Goal: Information Seeking & Learning: Check status

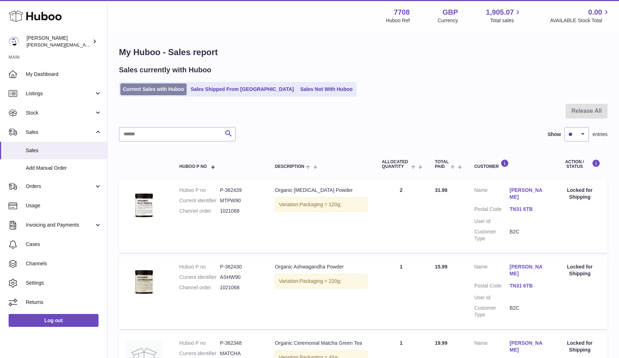
click at [157, 91] on link "Current Sales with Huboo" at bounding box center [153, 90] width 66 height 12
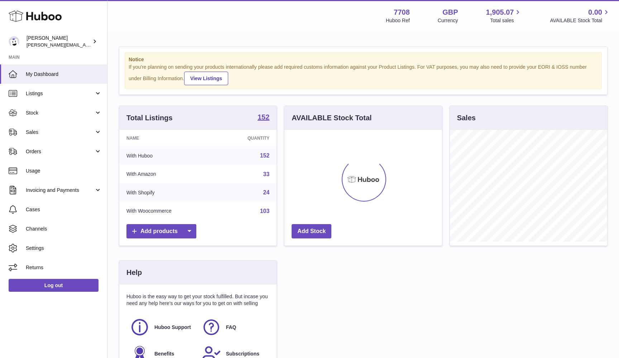
scroll to position [112, 158]
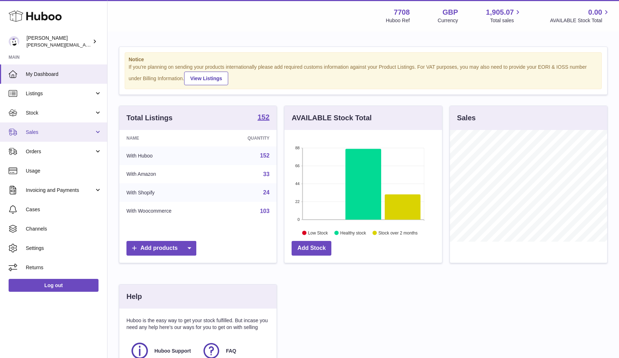
click at [57, 133] on span "Sales" at bounding box center [60, 132] width 68 height 7
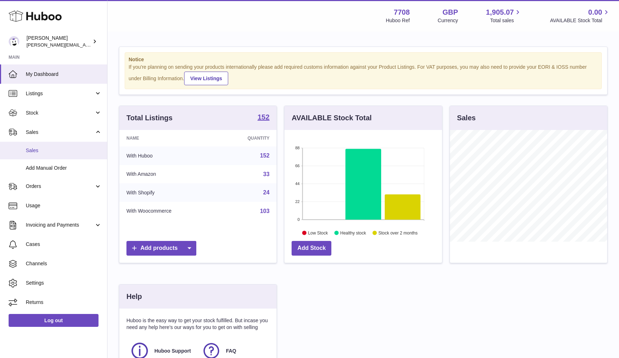
click at [49, 146] on link "Sales" at bounding box center [53, 151] width 107 height 18
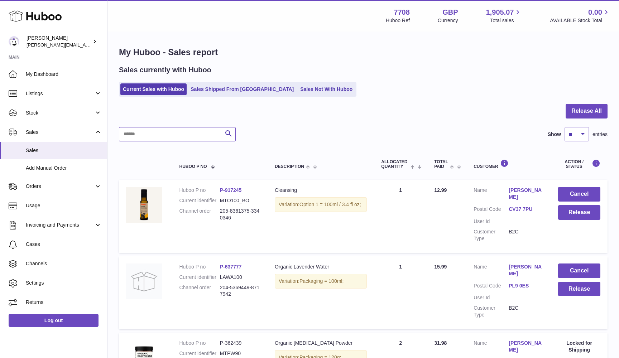
click at [185, 136] on input "text" at bounding box center [177, 134] width 117 height 14
paste input "*******"
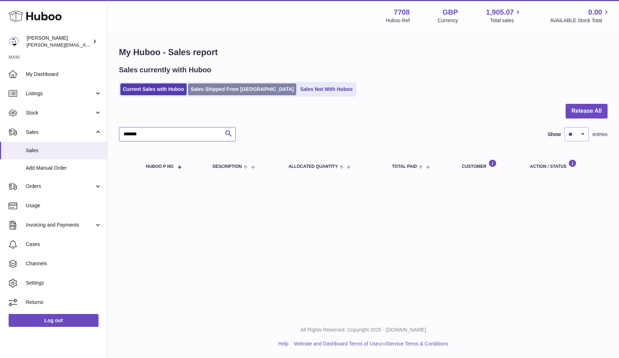
type input "*******"
click at [205, 92] on link "Sales Shipped From [GEOGRAPHIC_DATA]" at bounding box center [242, 90] width 108 height 12
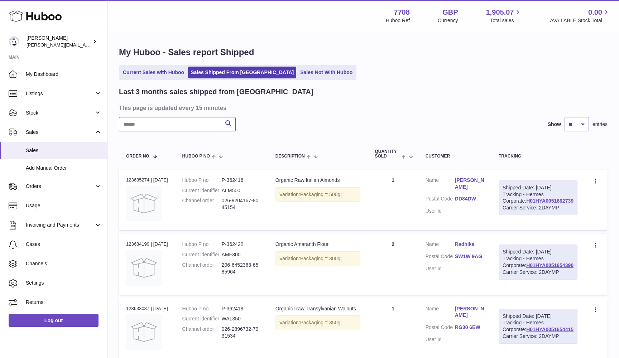
click at [143, 130] on input "text" at bounding box center [177, 124] width 117 height 14
paste input "*******"
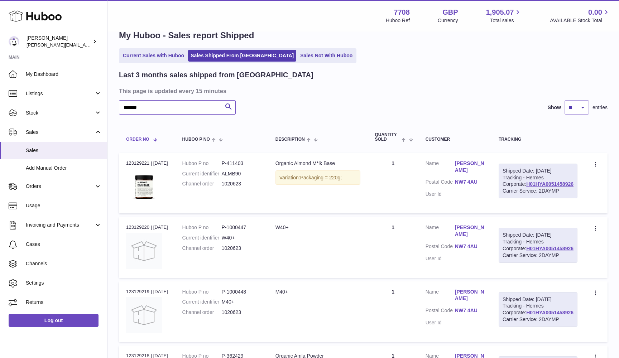
scroll to position [17, 0]
type input "*******"
click at [156, 56] on link "Current Sales with Huboo" at bounding box center [153, 55] width 66 height 12
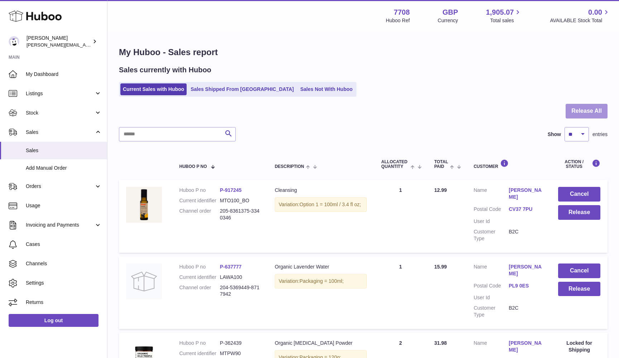
click at [590, 113] on button "Release All" at bounding box center [587, 111] width 42 height 15
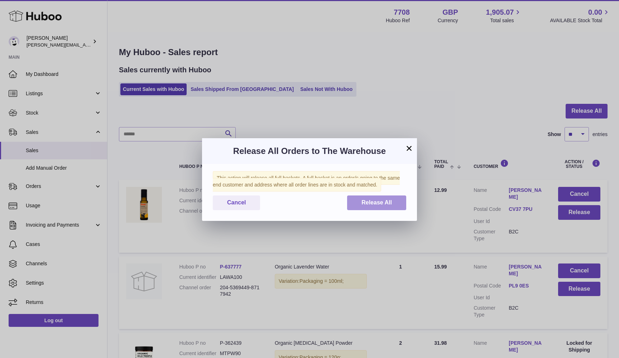
click at [376, 200] on span "Release All" at bounding box center [377, 203] width 30 height 6
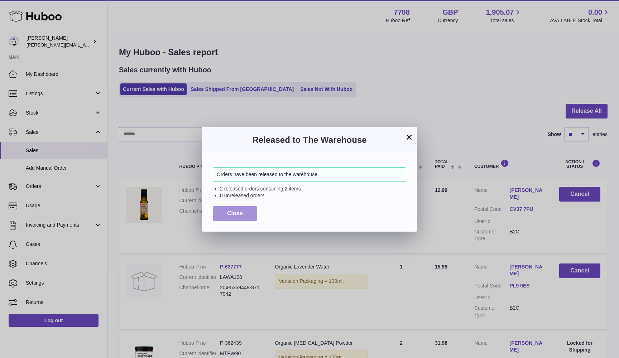
click at [247, 213] on button "Close" at bounding box center [235, 213] width 44 height 15
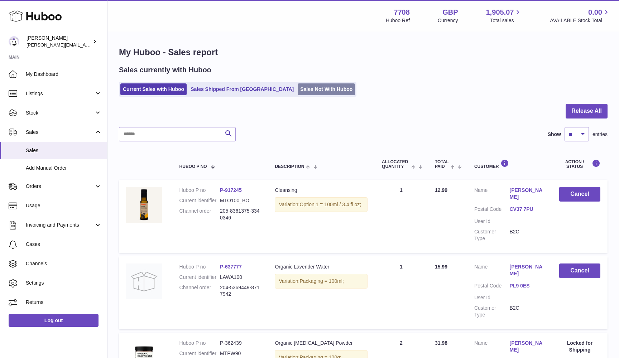
click at [298, 88] on link "Sales Not With Huboo" at bounding box center [326, 90] width 57 height 12
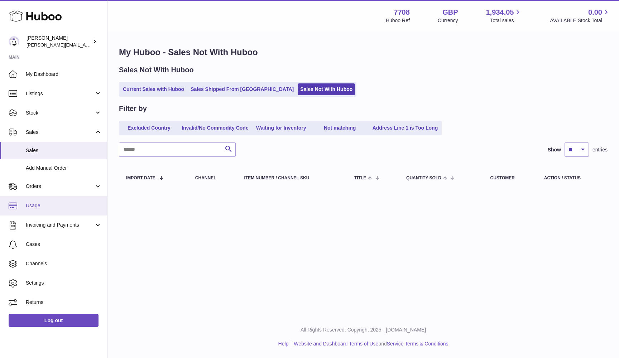
click at [48, 198] on link "Usage" at bounding box center [53, 205] width 107 height 19
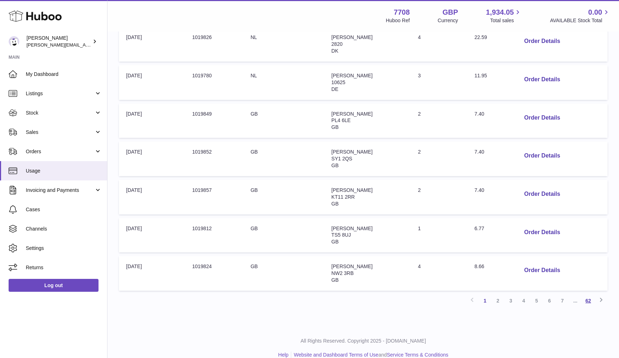
click at [590, 295] on link "62" at bounding box center [588, 301] width 13 height 13
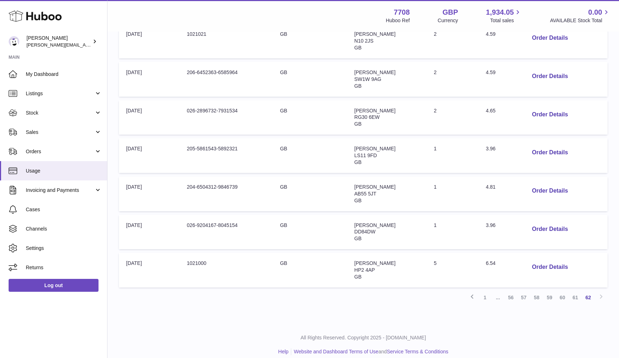
scroll to position [147, 0]
click at [543, 74] on button "Order Details" at bounding box center [550, 77] width 47 height 15
click at [539, 91] on div at bounding box center [309, 179] width 619 height 358
click at [546, 112] on button "Order Details" at bounding box center [550, 115] width 47 height 15
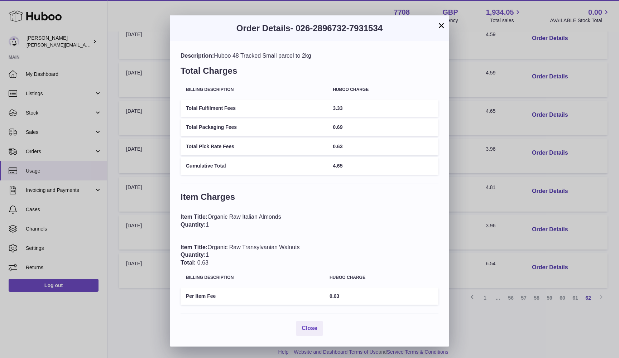
click at [511, 216] on div "× Order Details - 026-2896732-7931534 Description: Huboo 48 Tracked Small parce…" at bounding box center [309, 179] width 619 height 358
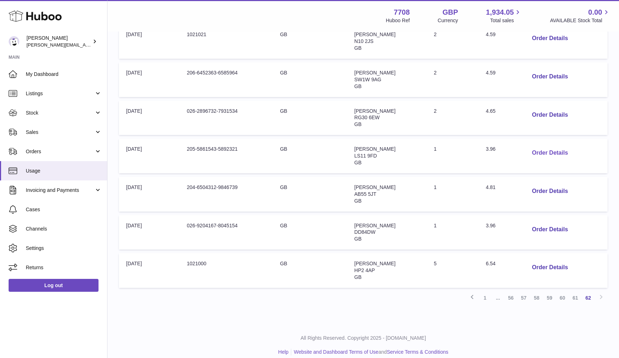
click at [536, 150] on button "Order Details" at bounding box center [550, 153] width 47 height 15
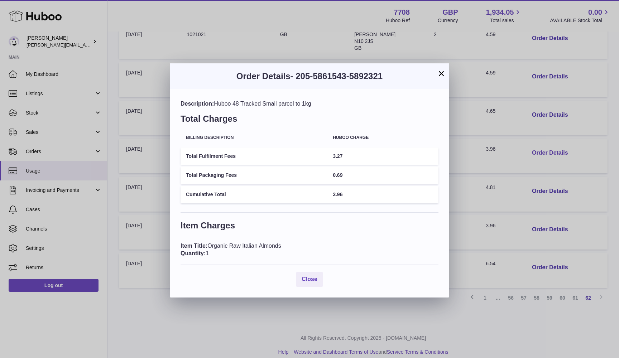
click at [536, 150] on div "× Order Details - 205-5861543-5892321 Description: Huboo 48 Tracked Small parce…" at bounding box center [309, 179] width 619 height 358
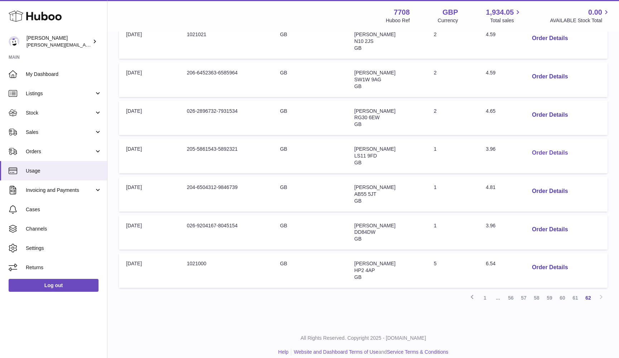
click at [536, 150] on button "Order Details" at bounding box center [550, 153] width 47 height 15
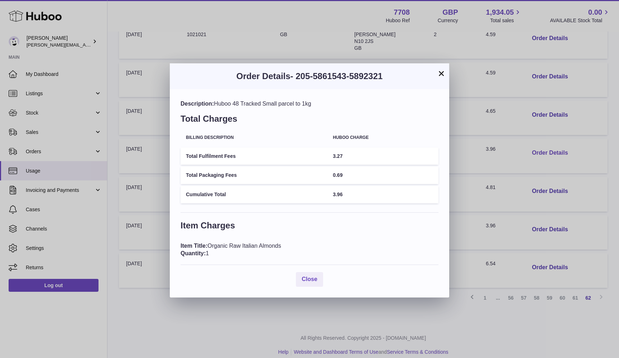
click at [536, 150] on div "× Order Details - 205-5861543-5892321 Description: Huboo 48 Tracked Small parce…" at bounding box center [309, 179] width 619 height 358
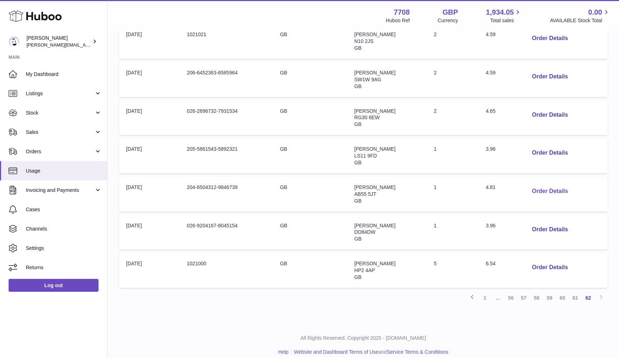
click at [537, 186] on button "Order Details" at bounding box center [550, 191] width 47 height 15
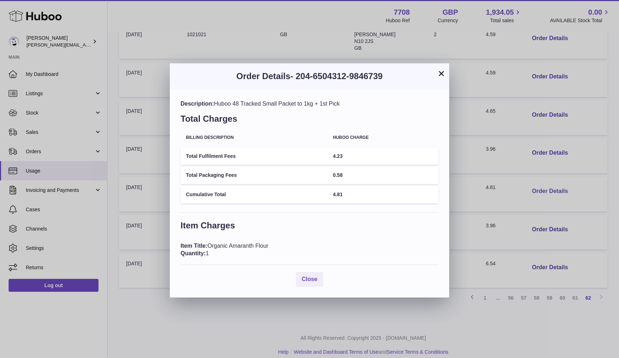
click at [537, 186] on div "× Order Details - 204-6504312-9846739 Description: Huboo 48 Tracked Small Packe…" at bounding box center [309, 179] width 619 height 358
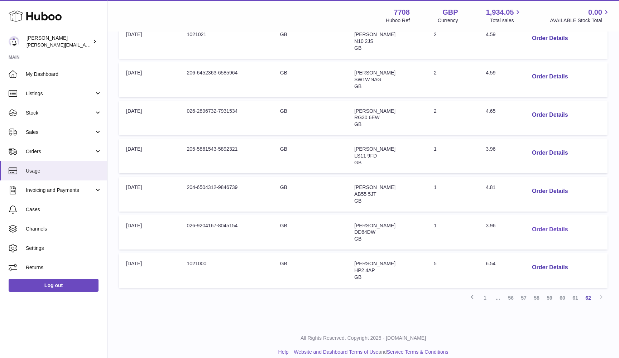
click at [538, 224] on button "Order Details" at bounding box center [550, 230] width 47 height 15
click at [540, 263] on button "Order Details" at bounding box center [550, 268] width 47 height 15
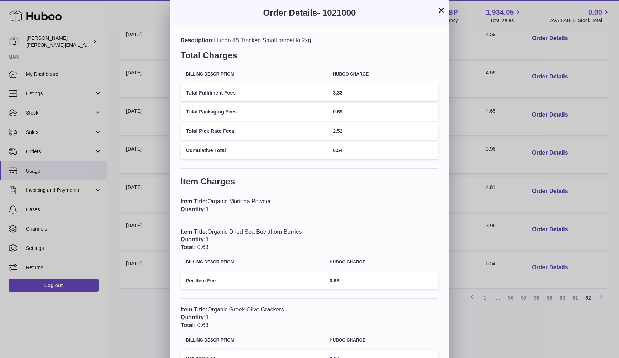
click at [540, 263] on div "× Order Details - 1021000 Description: Huboo 48 Tracked Small parcel to 2kg Tot…" at bounding box center [309, 283] width 619 height 566
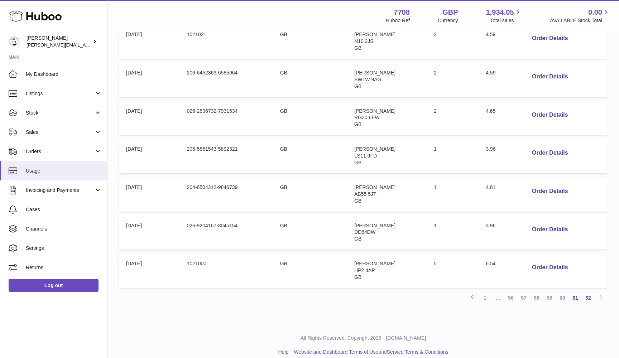
click at [577, 294] on link "61" at bounding box center [575, 298] width 13 height 13
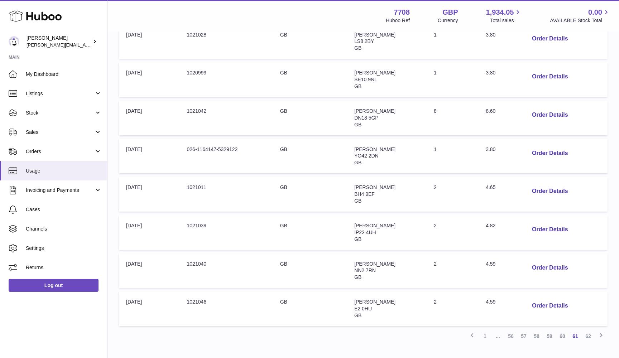
scroll to position [229, 0]
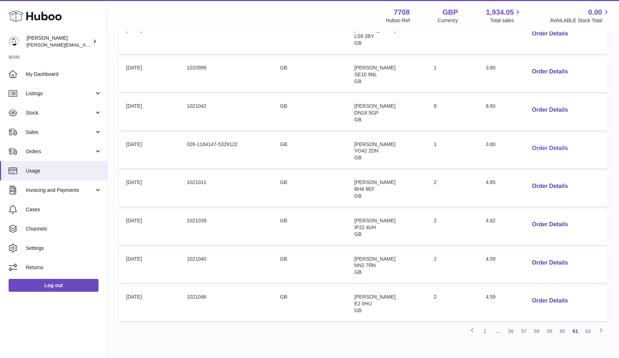
click at [547, 142] on button "Order Details" at bounding box center [550, 148] width 47 height 15
click at [547, 142] on div "× Order Details - 026-1164147-5329122 Description: Huboo 48 Tracked Small packe…" at bounding box center [309, 179] width 619 height 358
click at [551, 256] on button "Order Details" at bounding box center [550, 263] width 47 height 15
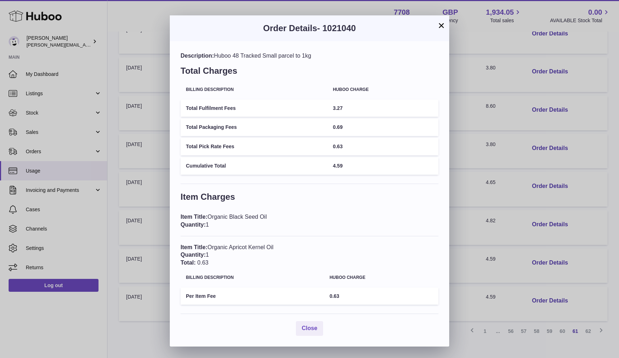
click at [550, 232] on div "× Order Details - 1021040 Description: Huboo 48 Tracked Small parcel to 1kg Tot…" at bounding box center [309, 179] width 619 height 358
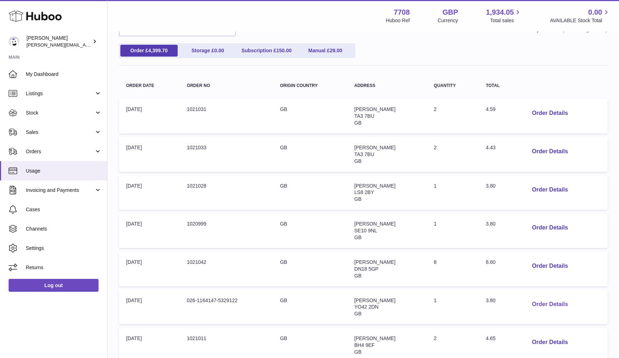
scroll to position [65, 0]
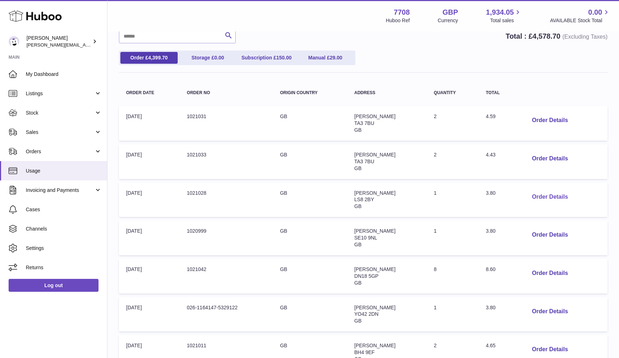
click at [547, 195] on button "Order Details" at bounding box center [550, 197] width 47 height 15
click at [547, 195] on div at bounding box center [309, 179] width 619 height 358
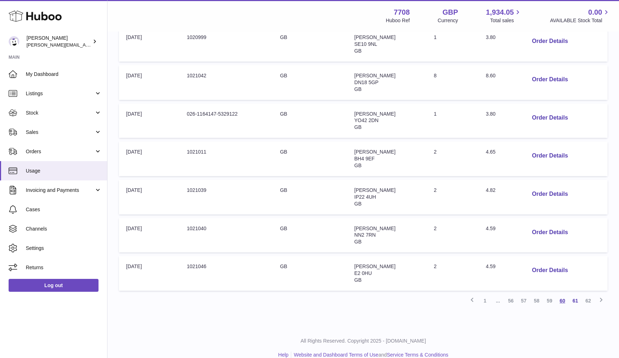
click at [562, 295] on link "60" at bounding box center [562, 301] width 13 height 13
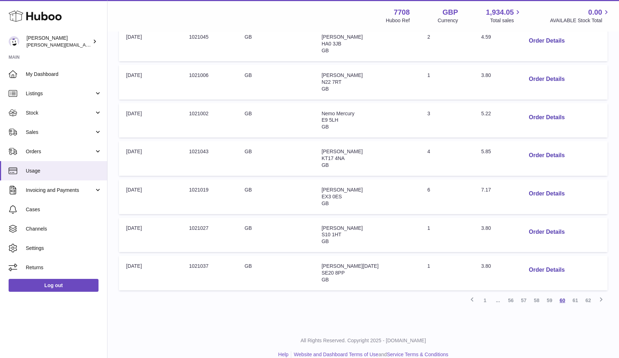
scroll to position [259, 0]
click at [554, 263] on button "Order Details" at bounding box center [546, 270] width 47 height 15
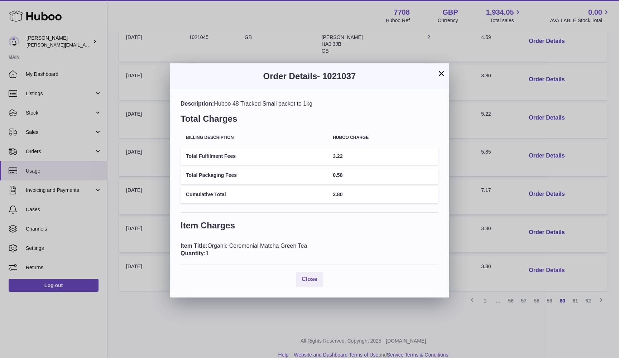
click at [554, 258] on div "× Order Details - 1021037 Description: Huboo 48 Tracked Small packet to 1kg Tot…" at bounding box center [309, 179] width 619 height 358
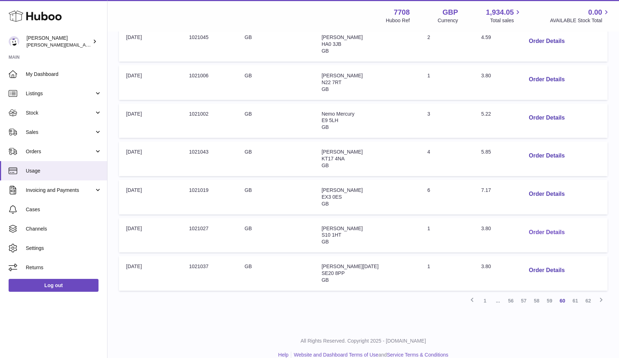
click at [536, 225] on button "Order Details" at bounding box center [546, 232] width 47 height 15
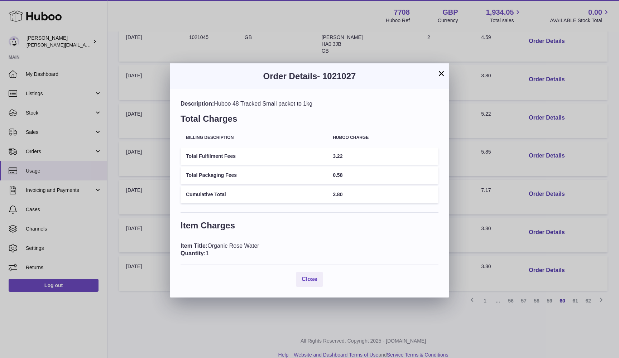
click at [532, 195] on div "× Order Details - 1021027 Description: Huboo 48 Tracked Small packet to 1kg Tot…" at bounding box center [309, 179] width 619 height 358
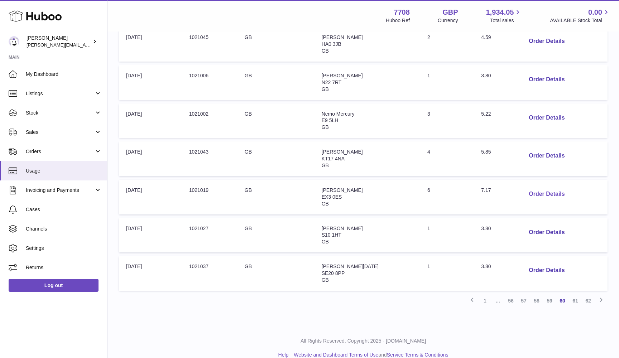
click at [533, 187] on button "Order Details" at bounding box center [546, 194] width 47 height 15
click at [533, 184] on div at bounding box center [309, 179] width 619 height 358
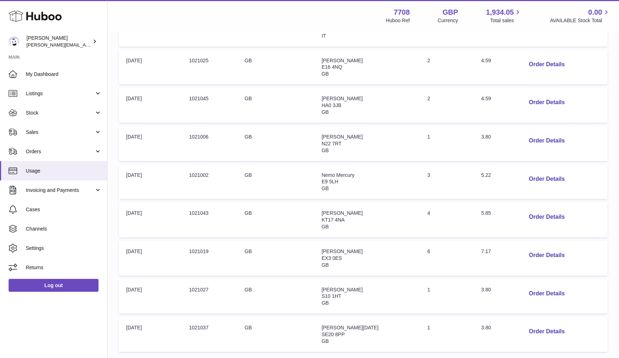
scroll to position [195, 0]
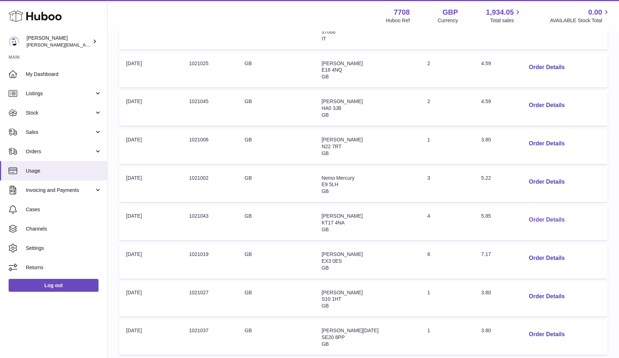
click at [530, 213] on button "Order Details" at bounding box center [546, 220] width 47 height 15
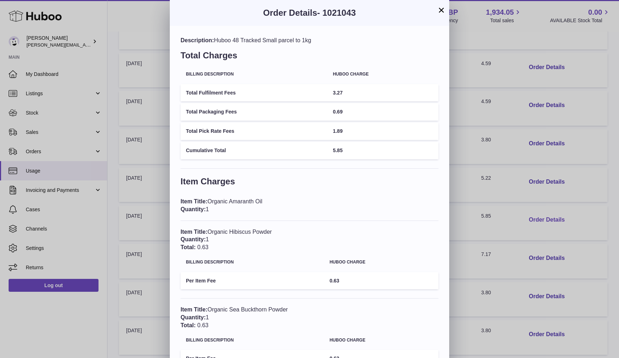
click at [530, 210] on div "× Order Details - 1021043 Description: Huboo 48 Tracked Small parcel to 1kg Tot…" at bounding box center [309, 244] width 619 height 488
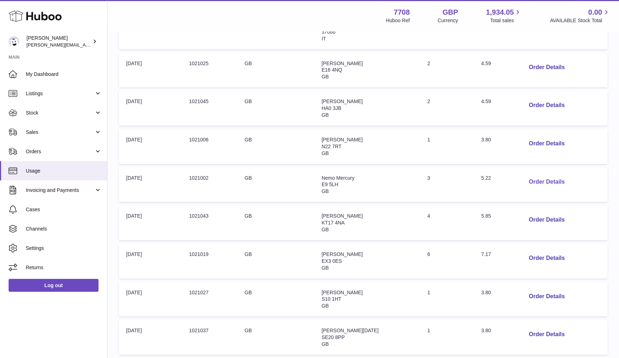
click at [528, 176] on button "Order Details" at bounding box center [546, 182] width 47 height 15
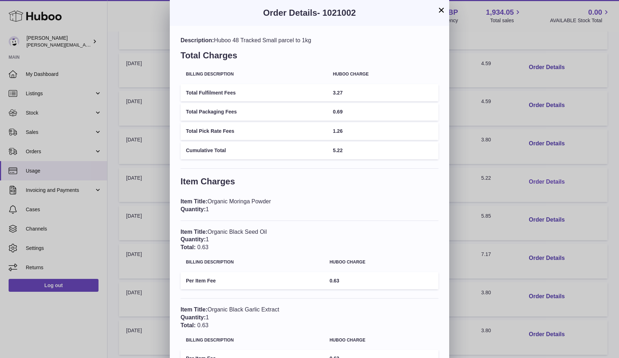
click at [528, 176] on div "× Order Details - 1021002 Description: Huboo 48 Tracked Small parcel to 1kg Tot…" at bounding box center [309, 205] width 619 height 410
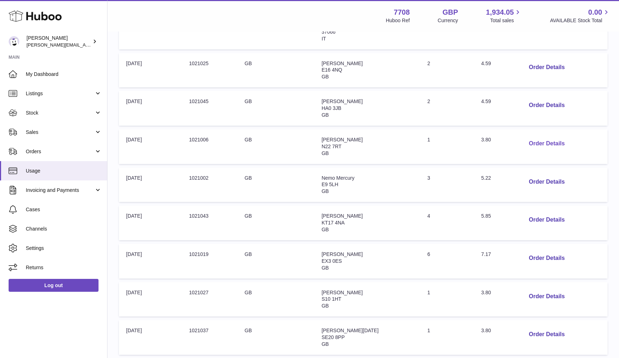
click at [528, 141] on button "Order Details" at bounding box center [546, 144] width 47 height 15
click at [528, 141] on div at bounding box center [309, 179] width 619 height 358
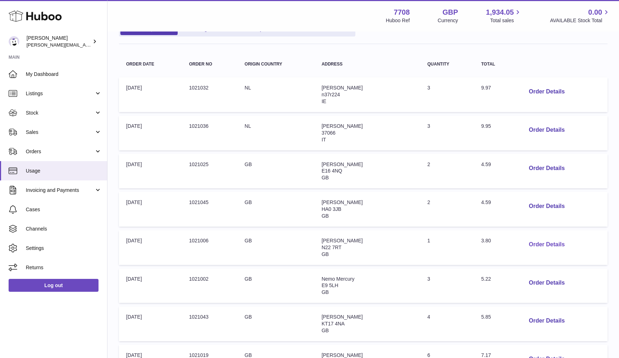
scroll to position [63, 0]
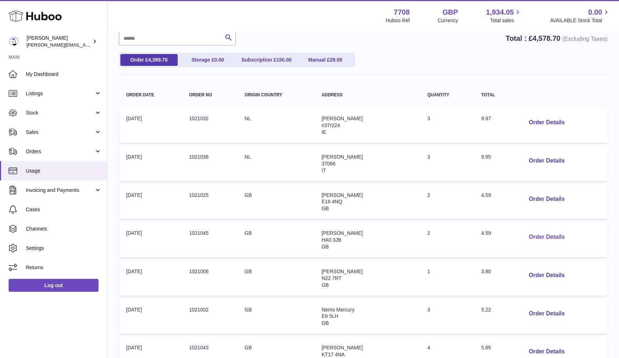
click at [530, 233] on button "Order Details" at bounding box center [546, 237] width 47 height 15
click at [530, 233] on div at bounding box center [309, 179] width 619 height 358
click at [532, 160] on button "Order Details" at bounding box center [546, 161] width 47 height 15
click at [532, 160] on div at bounding box center [309, 179] width 619 height 358
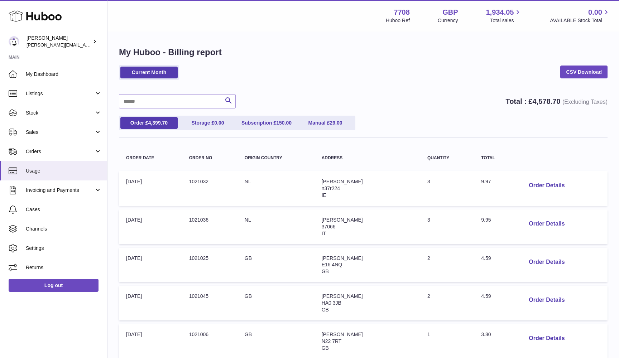
scroll to position [0, 0]
click at [533, 186] on button "Order Details" at bounding box center [546, 185] width 47 height 15
click at [535, 186] on div at bounding box center [309, 179] width 619 height 358
click at [535, 186] on button "Order Details" at bounding box center [546, 185] width 47 height 15
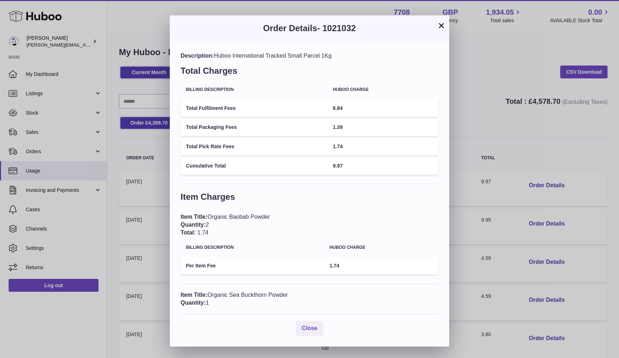
click at [486, 212] on div "× Order Details - 1021032 Description: Huboo International Tracked Small Parcel…" at bounding box center [309, 179] width 619 height 358
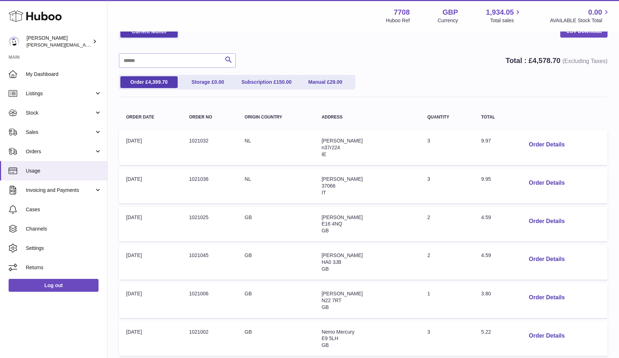
scroll to position [42, 0]
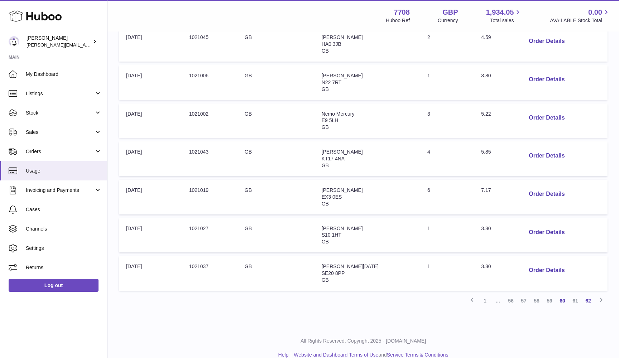
click at [586, 296] on link "62" at bounding box center [588, 301] width 13 height 13
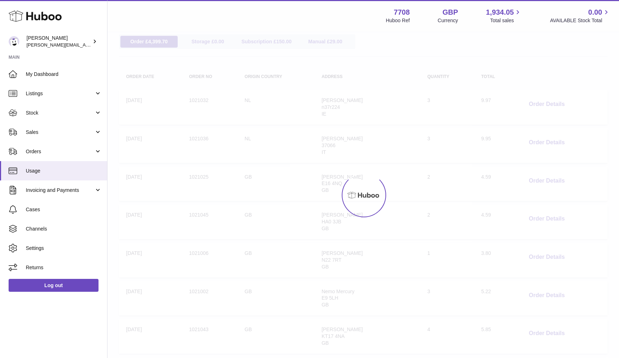
scroll to position [32, 0]
